Goal: Information Seeking & Learning: Learn about a topic

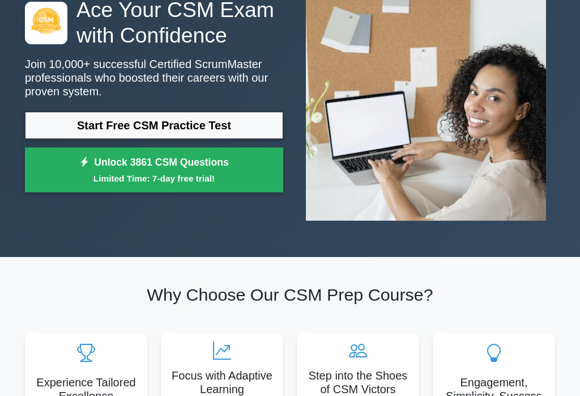
scroll to position [98, 0]
click at [77, 133] on link "Start Free CSM Practice Test" at bounding box center [154, 125] width 258 height 27
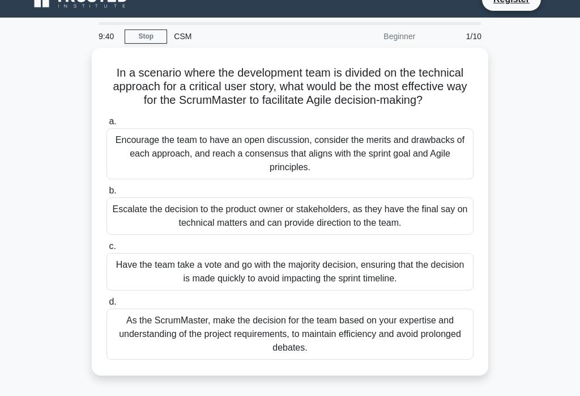
scroll to position [26, 0]
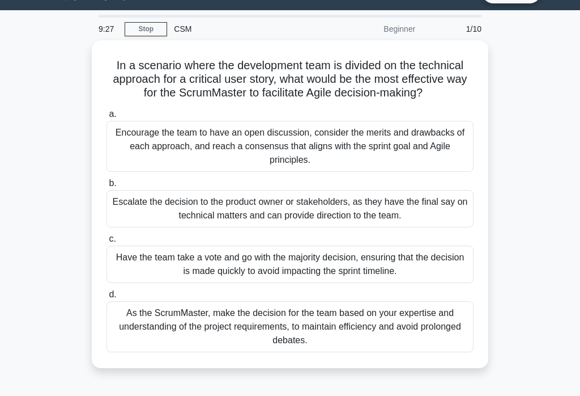
click at [330, 152] on div "Encourage the team to have an open discussion, consider the merits and drawback…" at bounding box center [290, 146] width 367 height 51
click at [107, 118] on input "a. Encourage the team to have an open discussion, consider the merits and drawb…" at bounding box center [107, 113] width 0 height 7
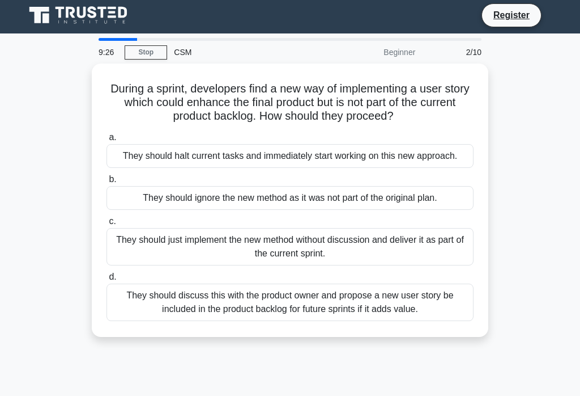
scroll to position [0, 0]
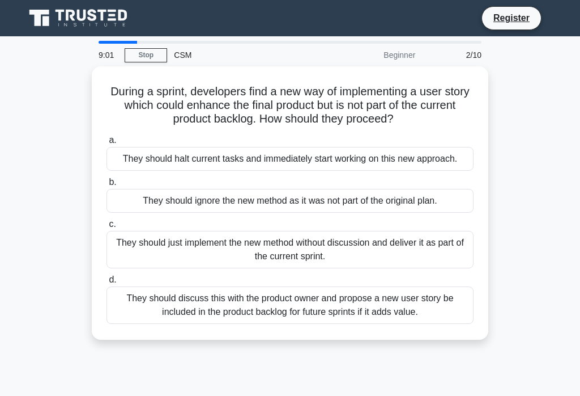
click at [352, 309] on div "They should discuss this with the product owner and propose a new user story be…" at bounding box center [290, 304] width 367 height 37
click at [107, 283] on input "d. They should discuss this with the product owner and propose a new user story…" at bounding box center [107, 279] width 0 height 7
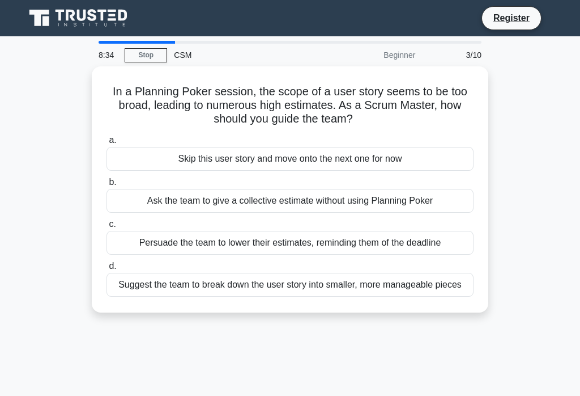
click at [311, 295] on div "Suggest the team to break down the user story into smaller, more manageable pie…" at bounding box center [290, 285] width 367 height 24
click at [107, 270] on input "d. Suggest the team to break down the user story into smaller, more manageable …" at bounding box center [107, 265] width 0 height 7
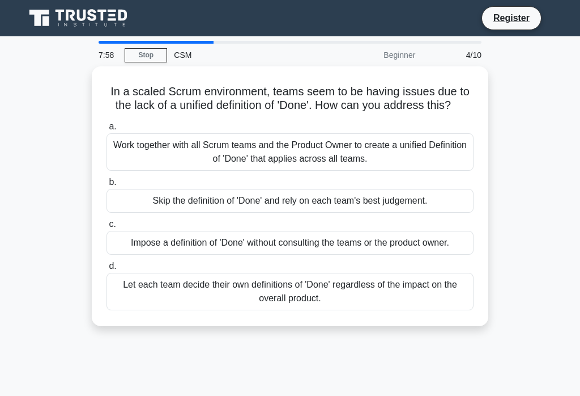
click at [137, 167] on div "Work together with all Scrum teams and the Product Owner to create a unified De…" at bounding box center [290, 151] width 367 height 37
click at [107, 130] on input "a. Work together with all Scrum teams and the Product Owner to create a unified…" at bounding box center [107, 126] width 0 height 7
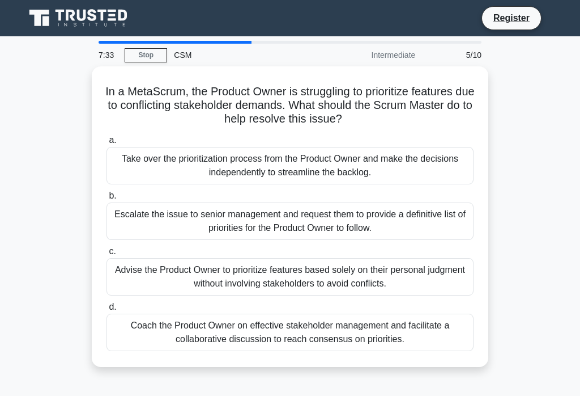
click at [158, 321] on div "Coach the Product Owner on effective stakeholder management and facilitate a co…" at bounding box center [290, 331] width 367 height 37
click at [107, 311] on input "d. Coach the Product Owner on effective stakeholder management and facilitate a…" at bounding box center [107, 306] width 0 height 7
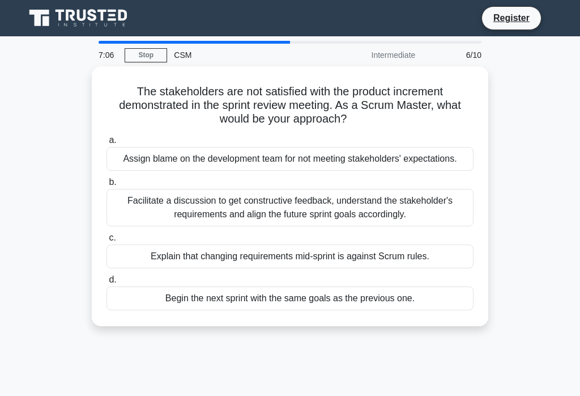
click at [156, 211] on div "Facilitate a discussion to get constructive feedback, understand the stakeholde…" at bounding box center [290, 207] width 367 height 37
click at [107, 186] on input "b. Facilitate a discussion to get constructive feedback, understand the stakeho…" at bounding box center [107, 181] width 0 height 7
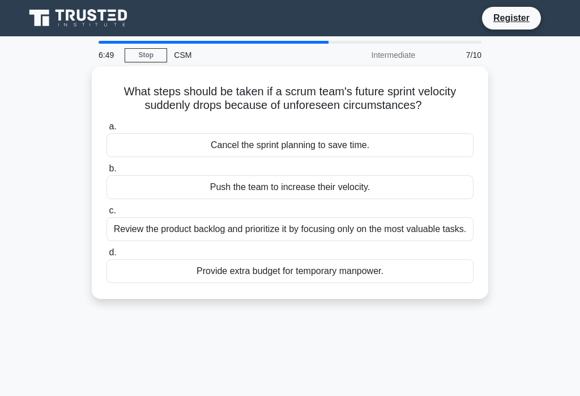
click at [153, 241] on div "Review the product backlog and prioritize it by focusing only on the most valua…" at bounding box center [290, 229] width 367 height 24
click at [107, 214] on input "c. Review the product backlog and prioritize it by focusing only on the most va…" at bounding box center [107, 210] width 0 height 7
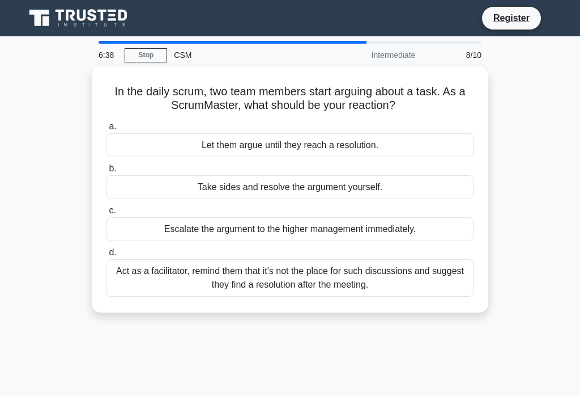
click at [130, 271] on div "Act as a facilitator, remind them that it's not the place for such discussions …" at bounding box center [290, 277] width 367 height 37
click at [107, 256] on input "d. Act as a facilitator, remind them that it's not the place for such discussio…" at bounding box center [107, 252] width 0 height 7
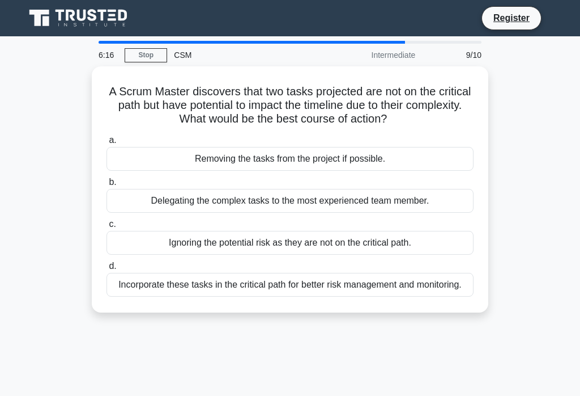
click at [131, 291] on div "Incorporate these tasks in the critical path for better risk management and mon…" at bounding box center [290, 285] width 367 height 24
click at [107, 270] on input "d. Incorporate these tasks in the critical path for better risk management and …" at bounding box center [107, 265] width 0 height 7
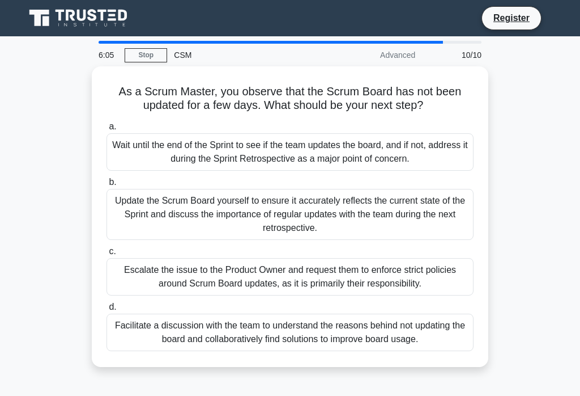
click at [142, 345] on div "Facilitate a discussion with the team to understand the reasons behind not upda…" at bounding box center [290, 331] width 367 height 37
click at [107, 311] on input "d. Facilitate a discussion with the team to understand the reasons behind not u…" at bounding box center [107, 306] width 0 height 7
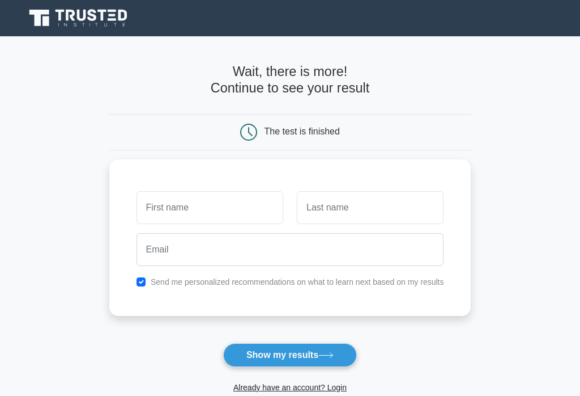
click at [260, 345] on button "Show my results" at bounding box center [290, 355] width 134 height 24
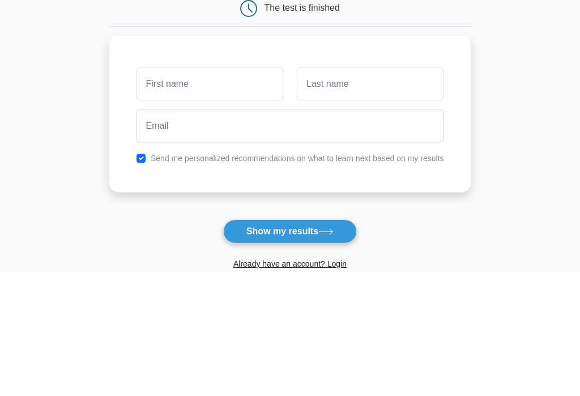
scroll to position [124, 0]
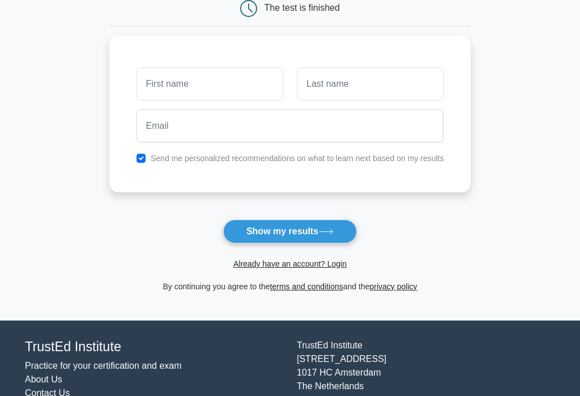
click at [137, 158] on input "checkbox" at bounding box center [141, 158] width 9 height 9
checkbox input "false"
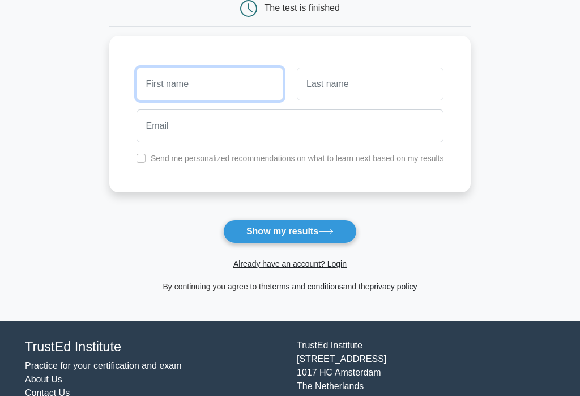
click at [142, 83] on input "text" at bounding box center [210, 83] width 147 height 33
type input "A"
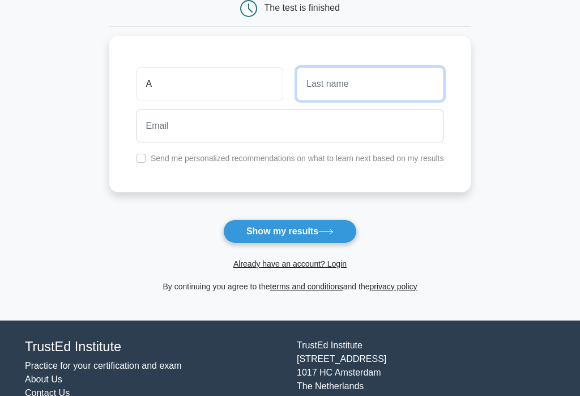
click at [414, 78] on input "text" at bounding box center [370, 83] width 147 height 33
type input "A"
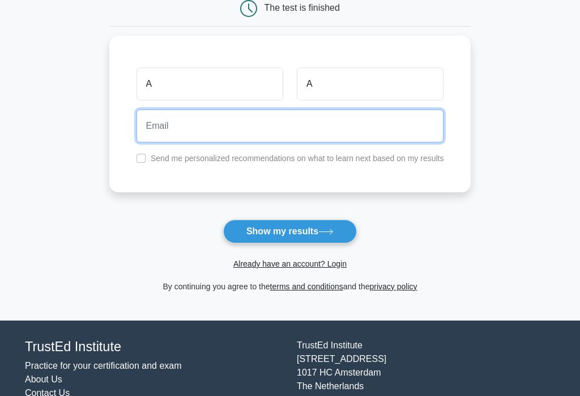
click at [393, 122] on input "email" at bounding box center [291, 125] width 308 height 33
click at [290, 229] on button "Show my results" at bounding box center [290, 231] width 134 height 24
type input "a@hotmail.com"
click at [290, 229] on button "Show my results" at bounding box center [290, 231] width 134 height 24
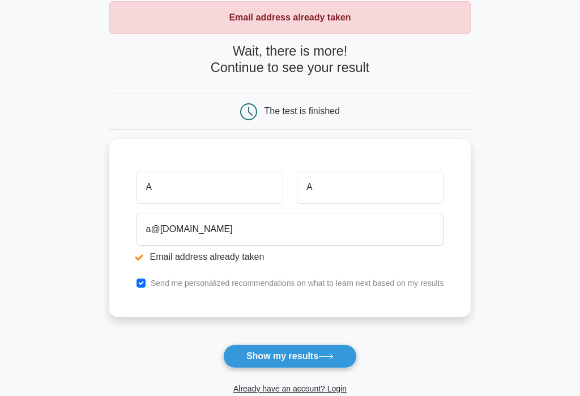
scroll to position [65, 0]
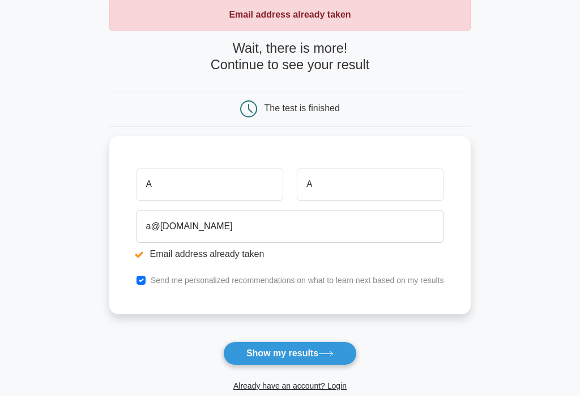
click at [326, 348] on button "Show my results" at bounding box center [290, 353] width 134 height 24
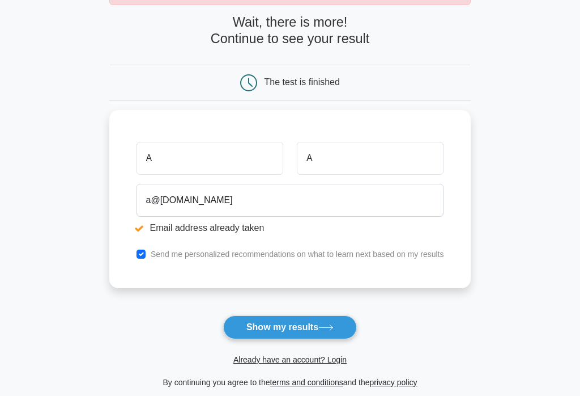
scroll to position [91, 0]
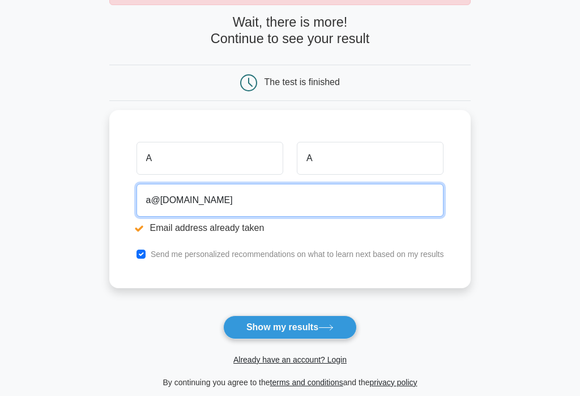
click at [137, 202] on input "a@hotmail.com" at bounding box center [291, 200] width 308 height 33
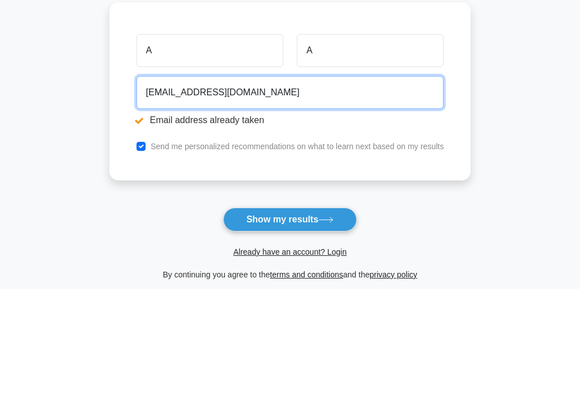
type input "ba@hotmail.com"
click at [290, 315] on button "Show my results" at bounding box center [290, 327] width 134 height 24
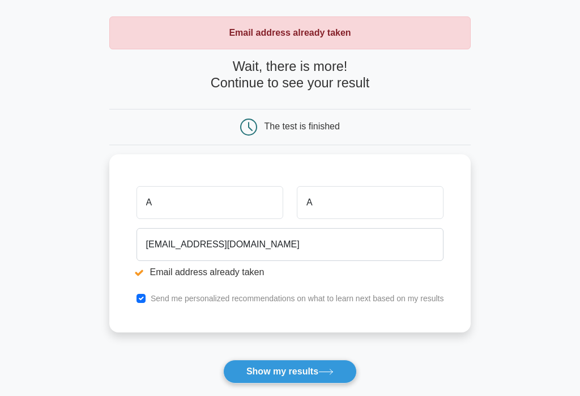
scroll to position [48, 0]
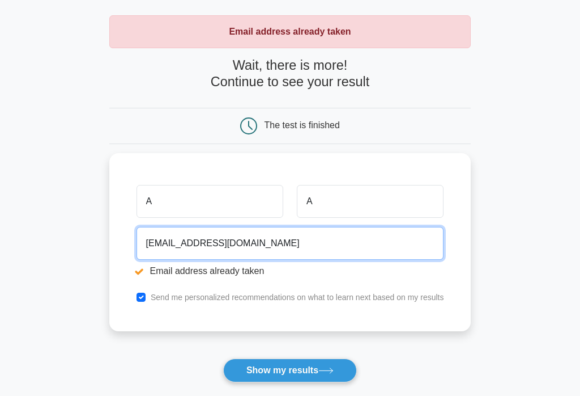
click at [137, 241] on input "[EMAIL_ADDRESS][DOMAIN_NAME]" at bounding box center [291, 243] width 308 height 33
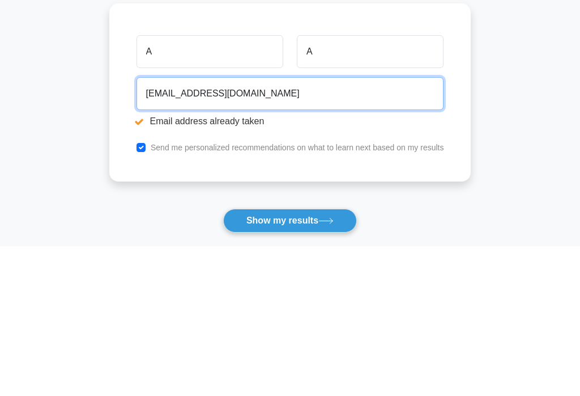
type input "wusjba@hotmail.com"
click at [290, 358] on button "Show my results" at bounding box center [290, 370] width 134 height 24
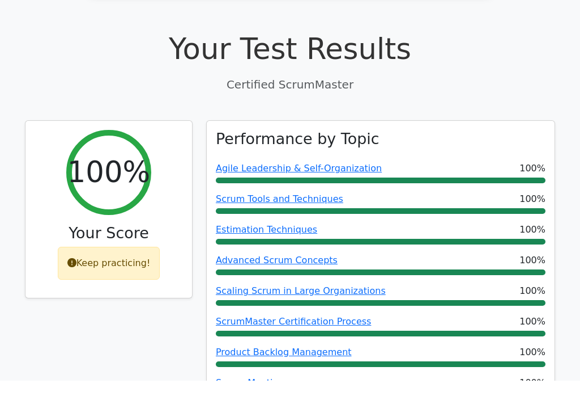
scroll to position [355, 0]
